Goal: Communication & Community: Answer question/provide support

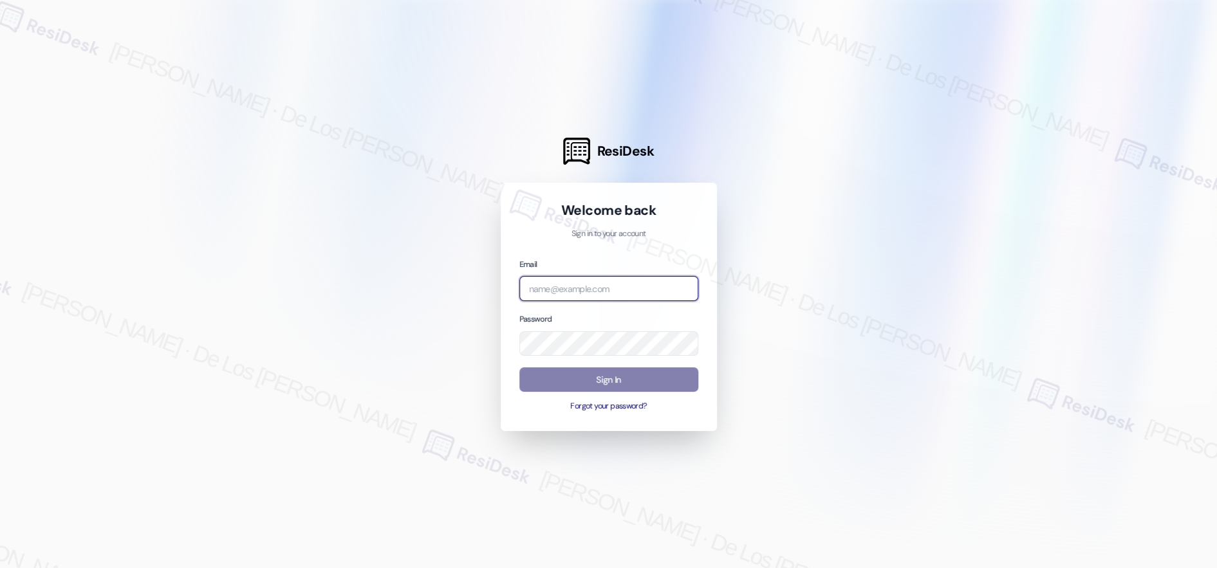
click at [622, 276] on input "email" at bounding box center [608, 288] width 179 height 25
drag, startPoint x: 1121, startPoint y: 190, endPoint x: 711, endPoint y: 286, distance: 421.0
click at [1121, 190] on div at bounding box center [608, 284] width 1217 height 568
click at [651, 294] on input "email" at bounding box center [608, 288] width 179 height 25
paste input "[EMAIL_ADDRESS][DOMAIN_NAME]"
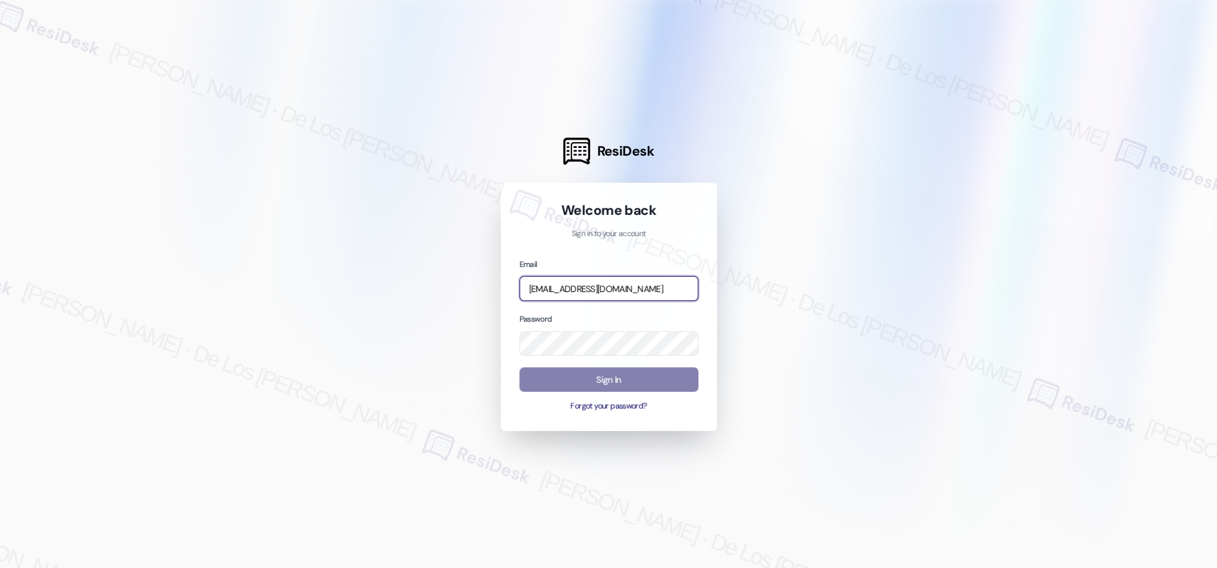
scroll to position [0, 10]
type input "[EMAIL_ADDRESS][DOMAIN_NAME]"
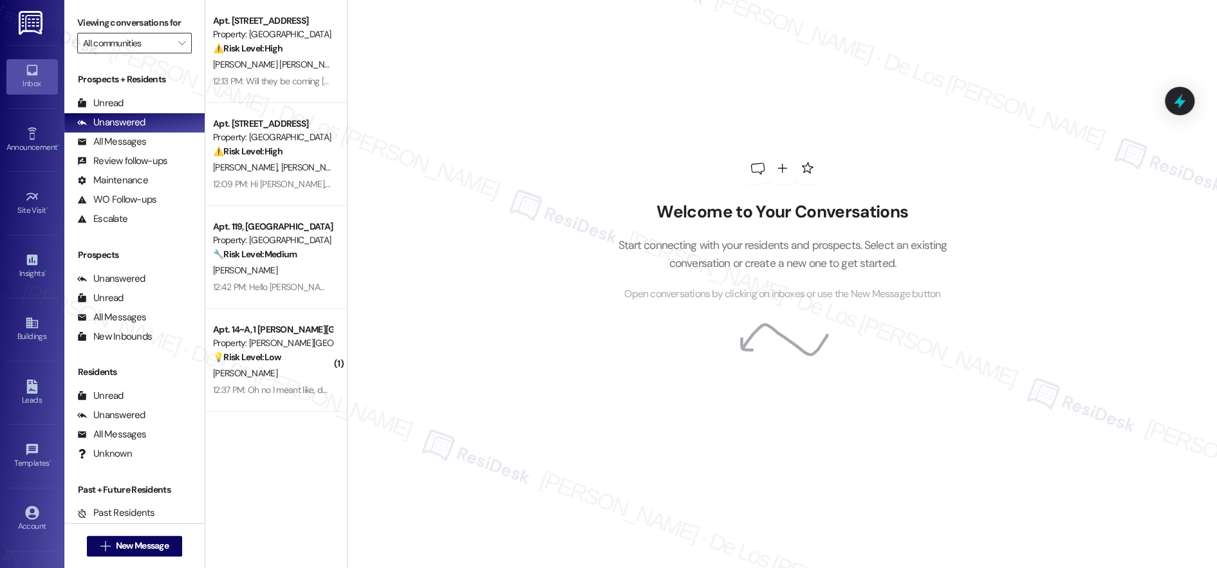
click at [125, 48] on input "All communities" at bounding box center [127, 43] width 88 height 21
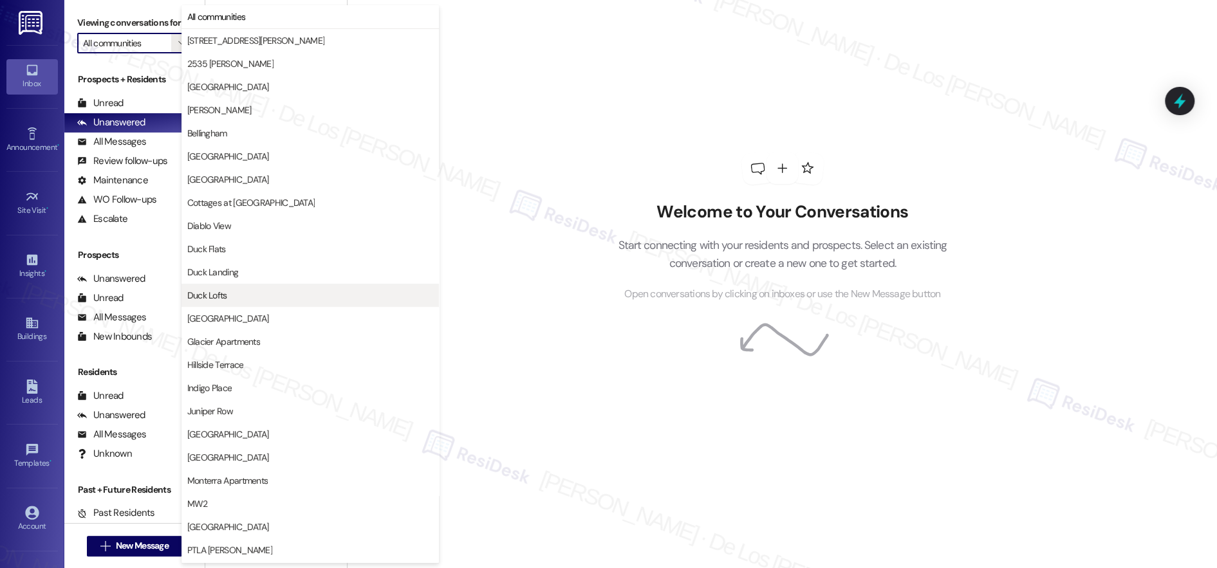
click at [266, 295] on span "Duck Lofts" at bounding box center [310, 295] width 246 height 13
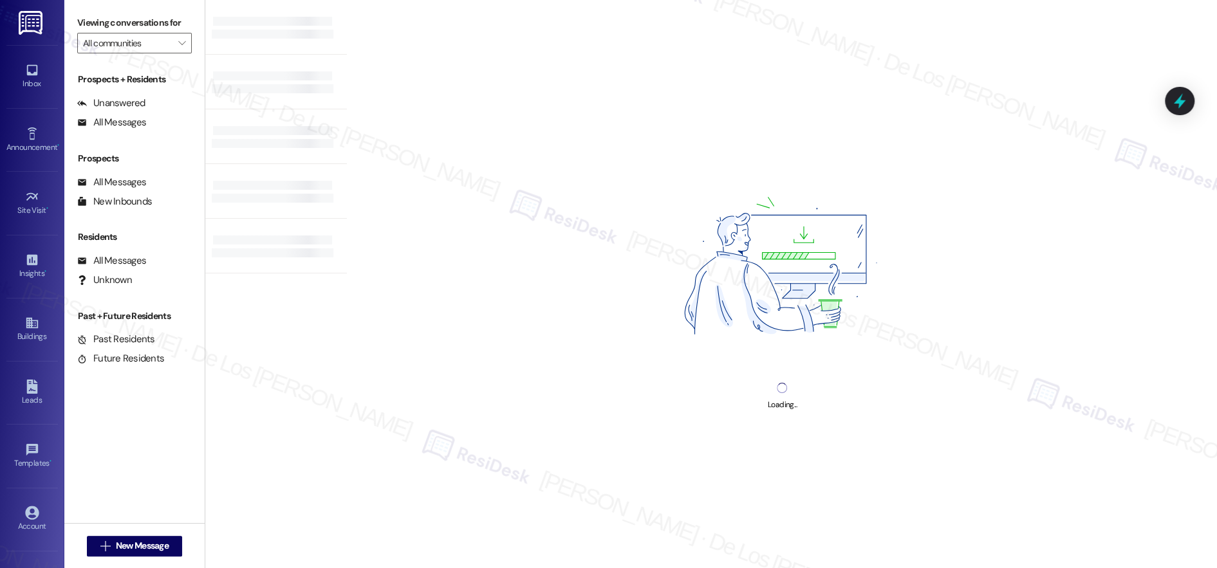
type input "Duck Lofts"
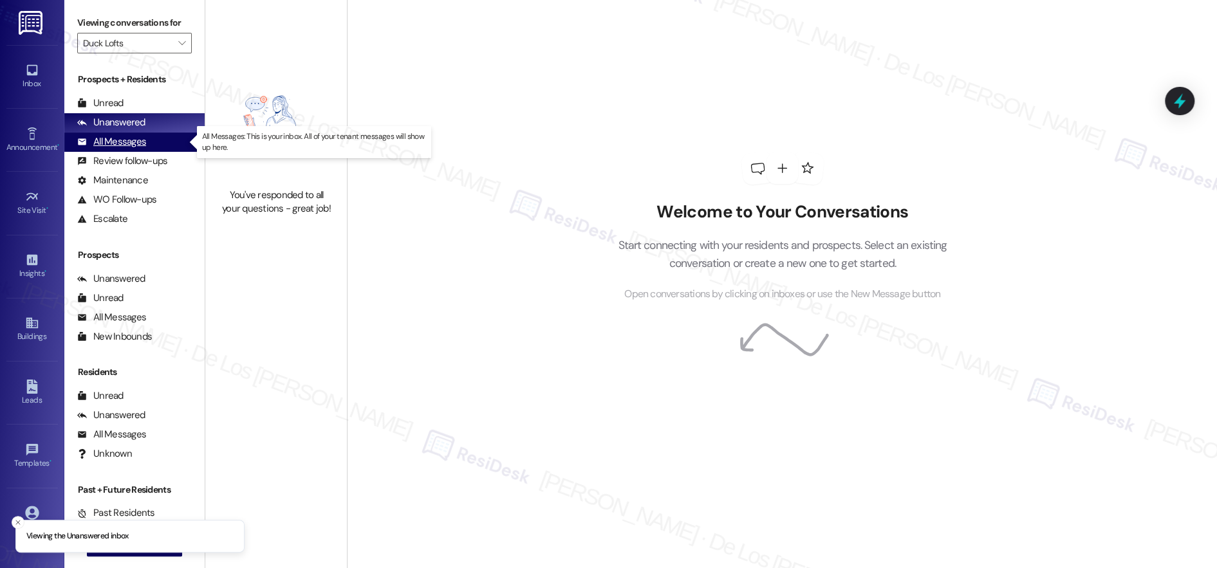
drag, startPoint x: 154, startPoint y: 141, endPoint x: 167, endPoint y: 146, distance: 13.9
click at [154, 141] on div "All Messages (undefined)" at bounding box center [134, 142] width 140 height 19
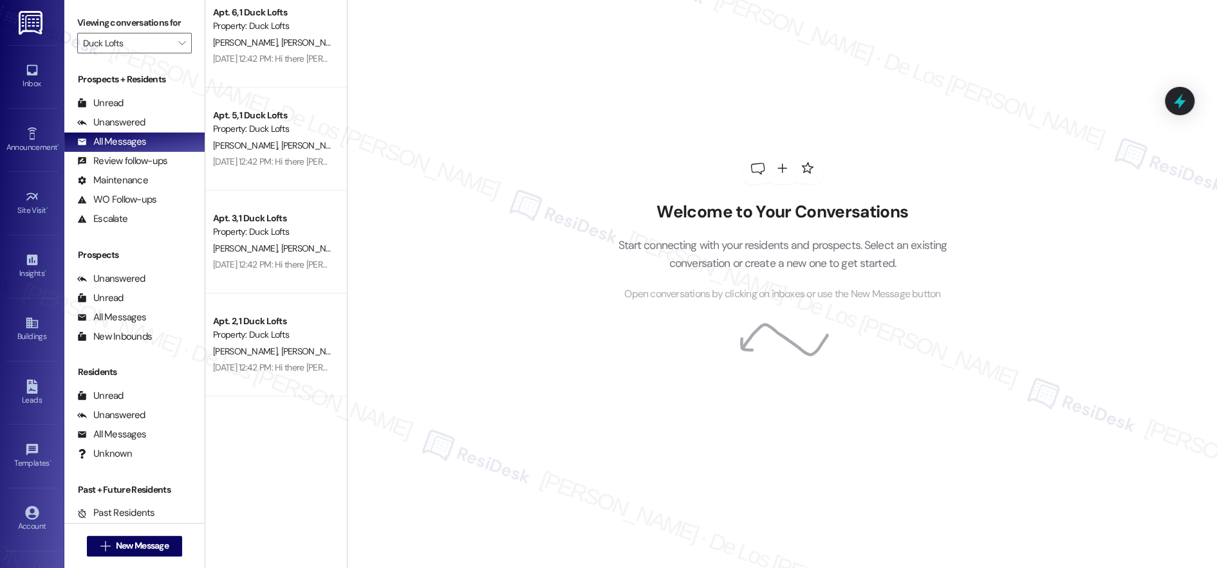
scroll to position [1376, 0]
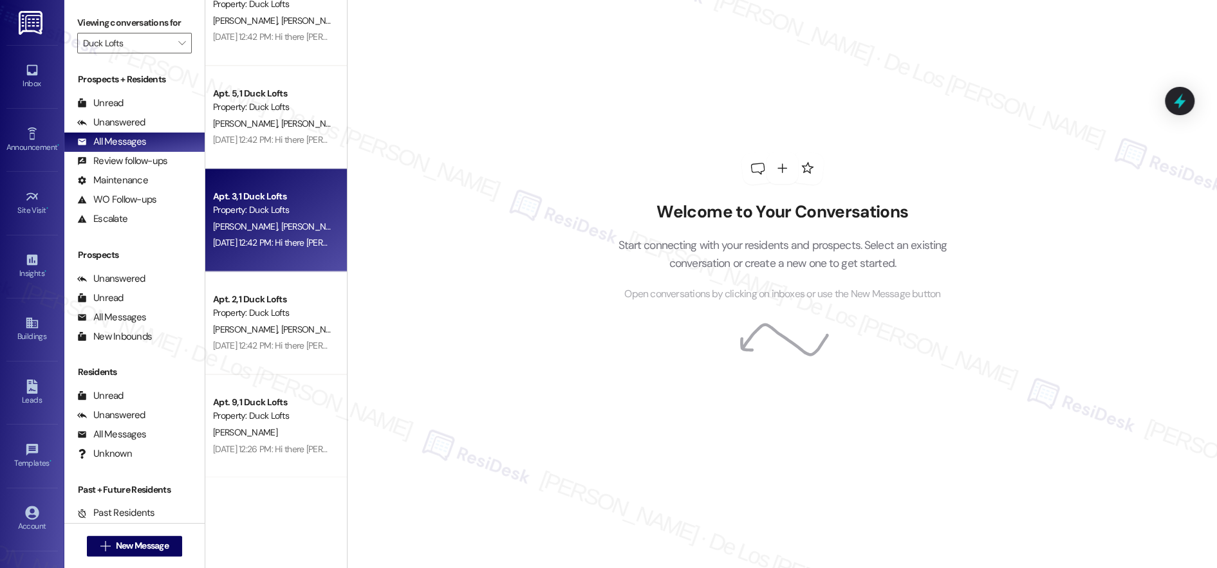
click at [299, 235] on div "[DATE] 12:42 PM: Hi there [PERSON_NAME], [PERSON_NAME], [PERSON_NAME] and [PERS…" at bounding box center [273, 243] width 122 height 16
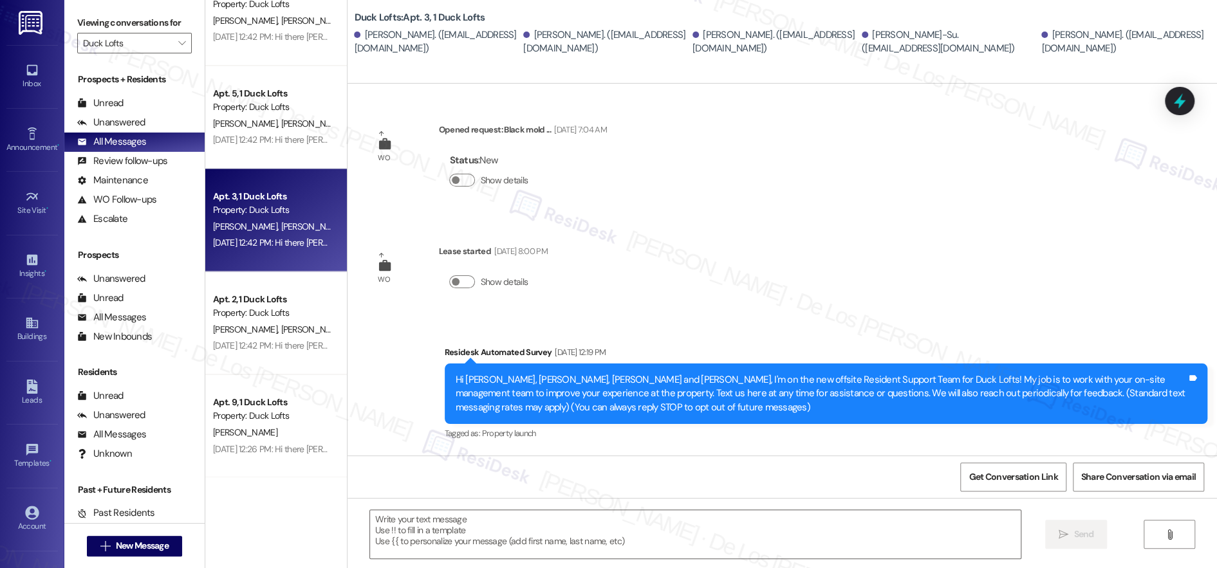
type textarea "Fetching suggested responses. Please feel free to read through the conversation…"
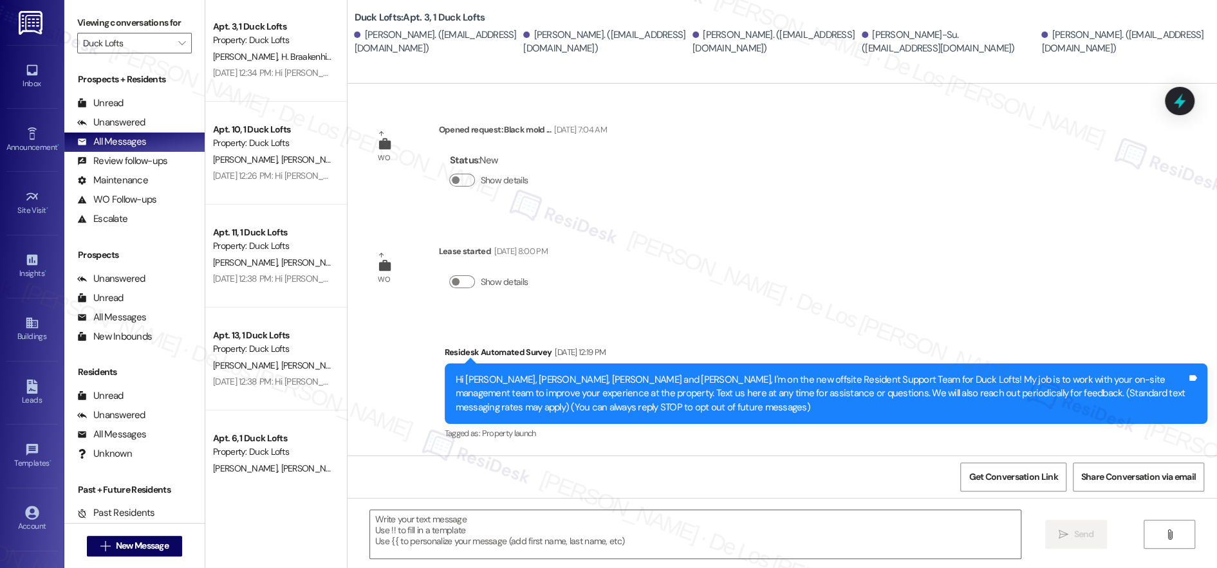
scroll to position [0, 0]
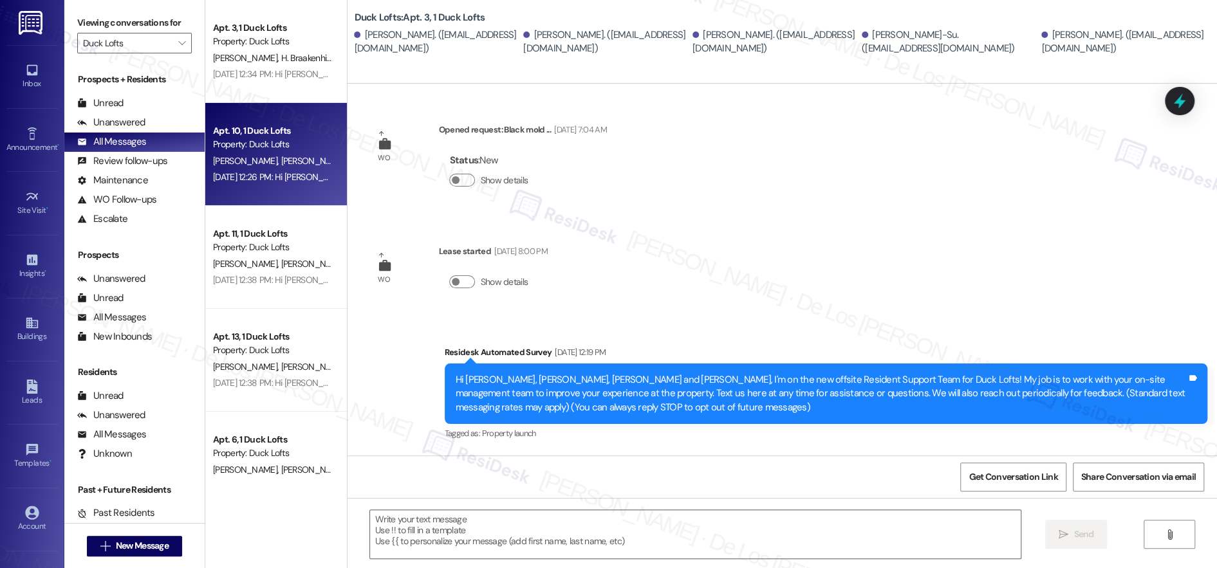
click at [269, 171] on div "[DATE] 12:26 PM: Hi [PERSON_NAME] and Favour! We're so glad you chose Duck Loft…" at bounding box center [273, 177] width 122 height 16
type textarea "Fetching suggested responses. Please feel free to read through the conversation…"
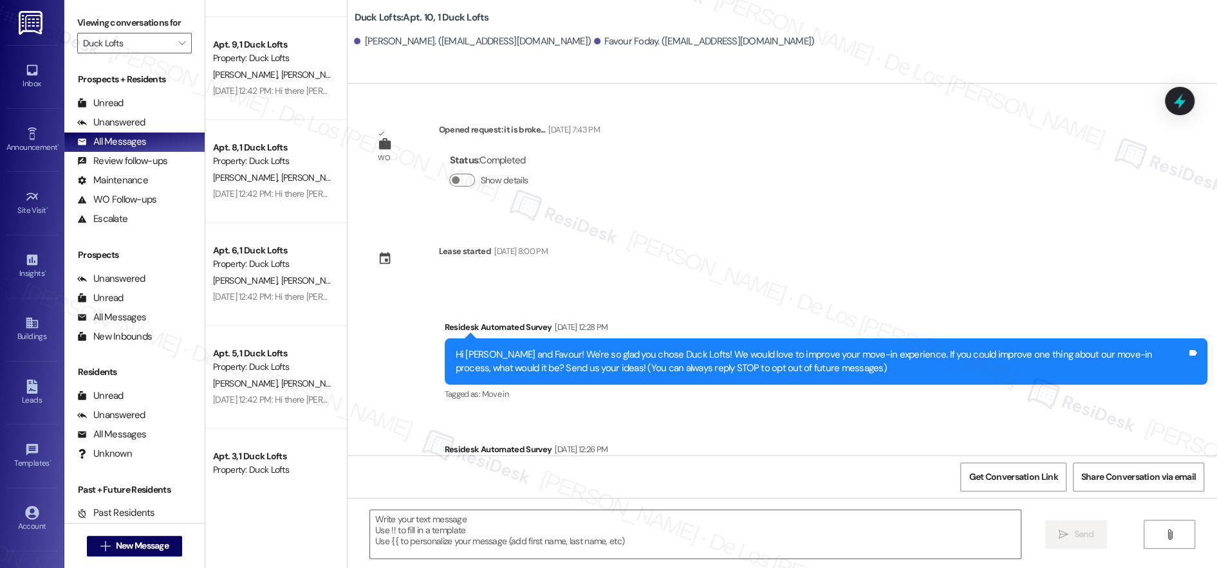
scroll to position [1376, 0]
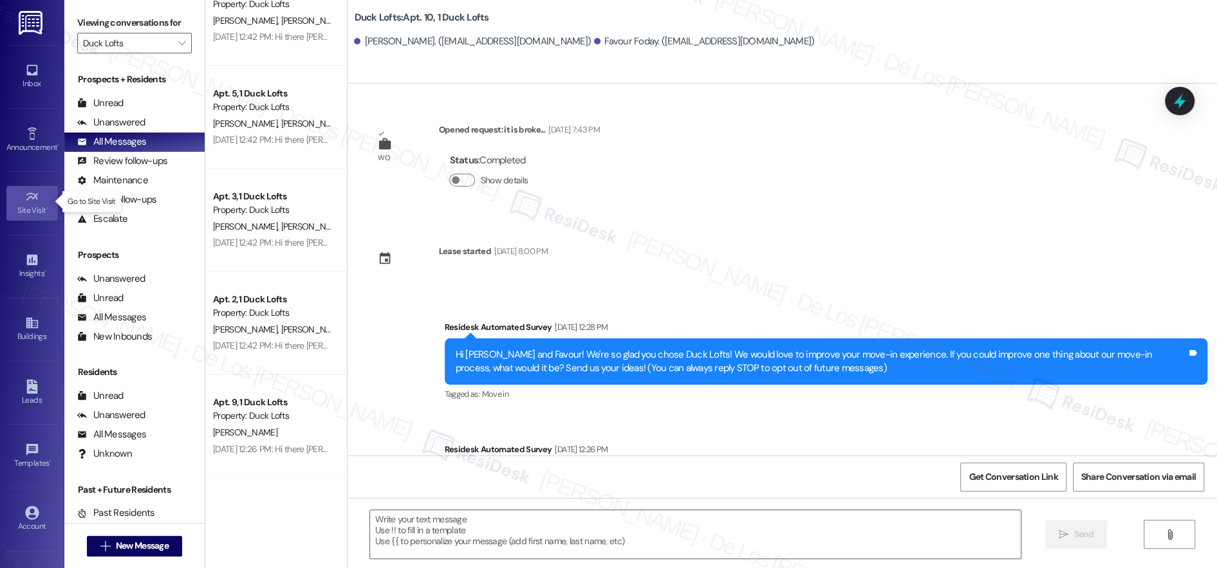
click at [37, 215] on link "Site Visit •" at bounding box center [31, 203] width 51 height 35
